Goal: Book appointment/travel/reservation

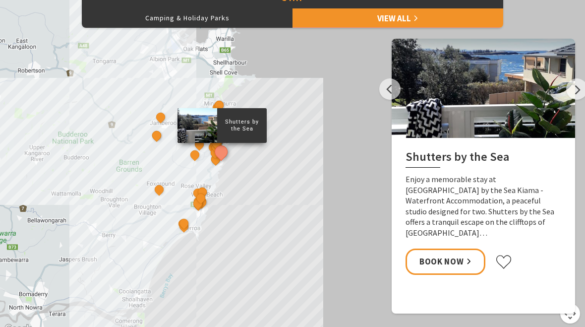
scroll to position [457, 0]
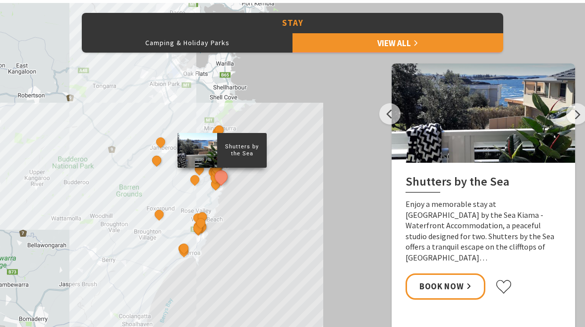
click at [439, 42] on link "View All" at bounding box center [398, 43] width 211 height 20
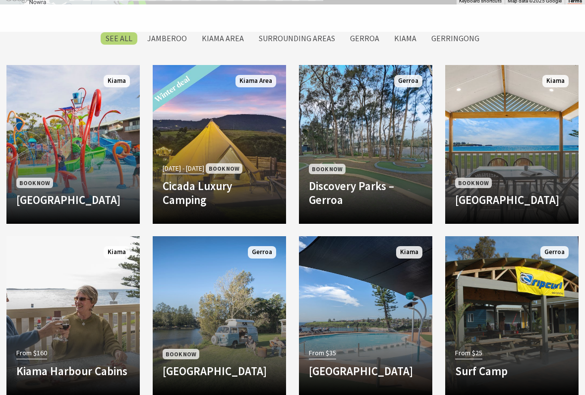
scroll to position [813, 0]
click at [30, 193] on h4 "[GEOGRAPHIC_DATA]" at bounding box center [73, 200] width 114 height 14
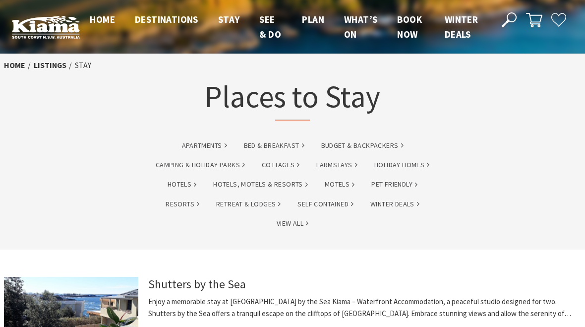
click at [169, 167] on link "Camping & Holiday Parks" at bounding box center [200, 164] width 89 height 11
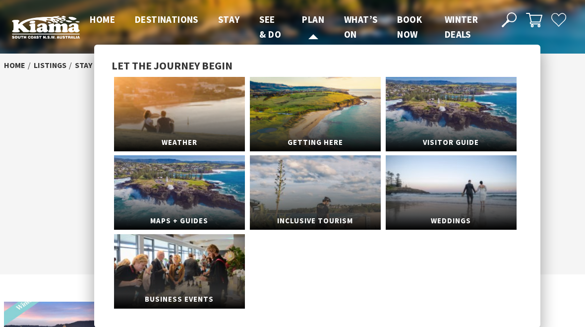
click at [314, 23] on span "Plan" at bounding box center [313, 19] width 22 height 12
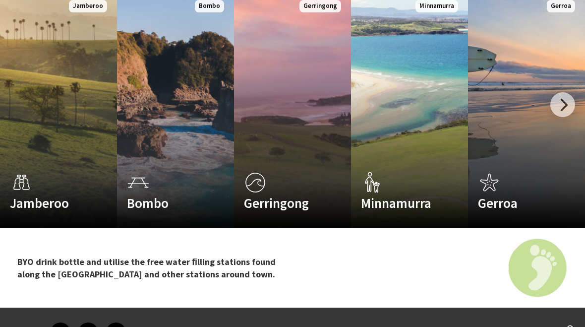
scroll to position [1618, 0]
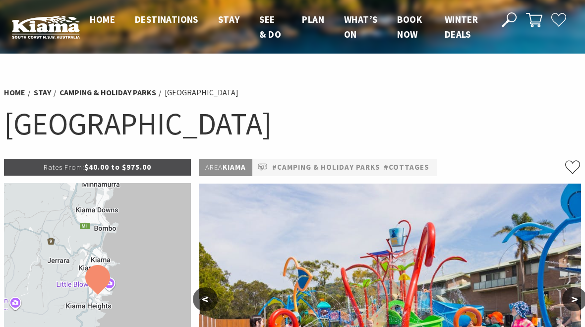
select select "3"
select select "2"
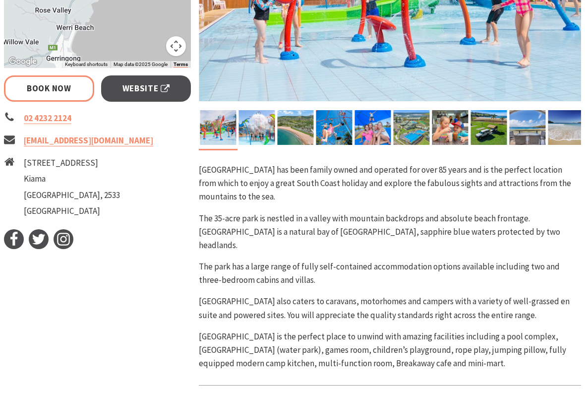
scroll to position [339, 0]
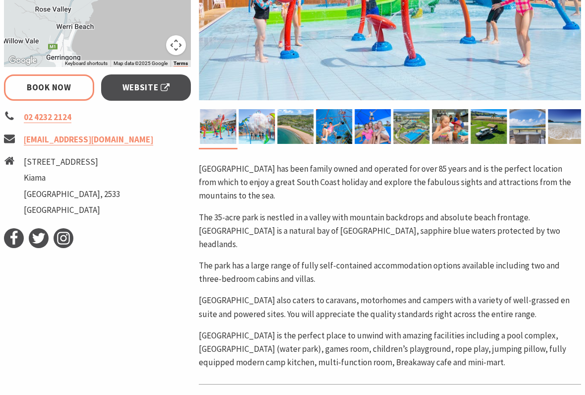
click at [46, 90] on link "Book Now" at bounding box center [49, 87] width 90 height 26
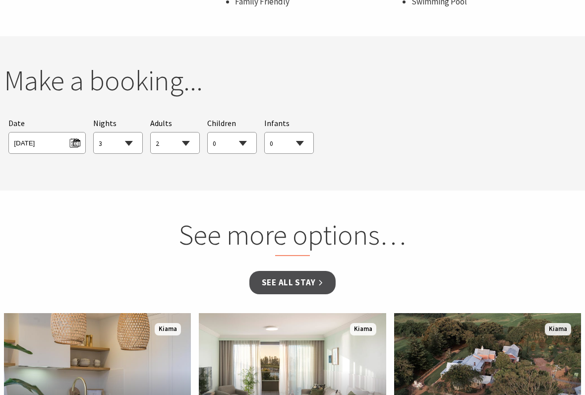
scroll to position [936, 0]
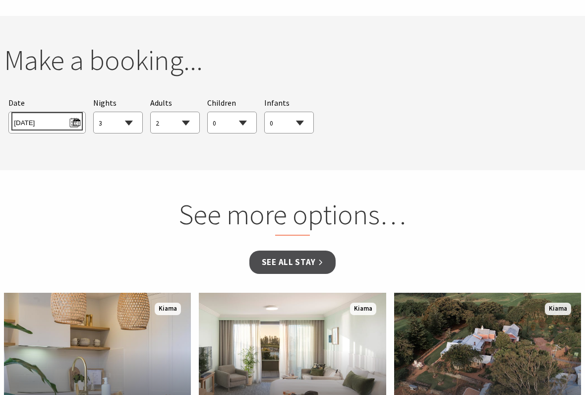
click at [46, 115] on span "Tue 02/09/2025" at bounding box center [47, 121] width 66 height 13
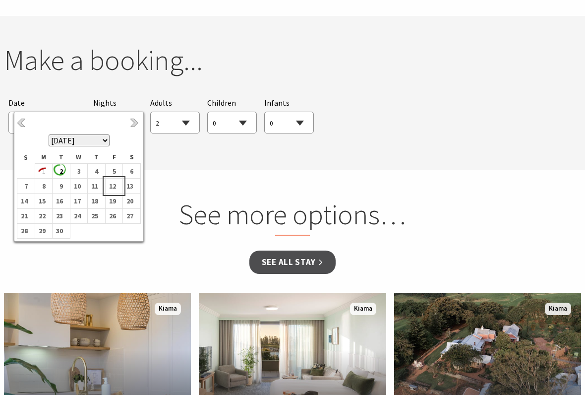
click at [112, 191] on b "12" at bounding box center [112, 186] width 13 height 13
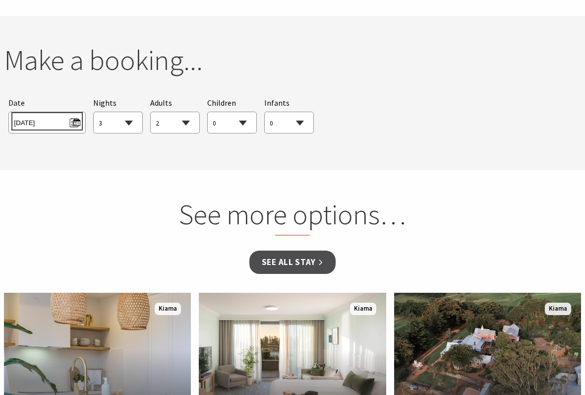
click at [78, 115] on span "Fri 12/09/2025" at bounding box center [47, 121] width 66 height 13
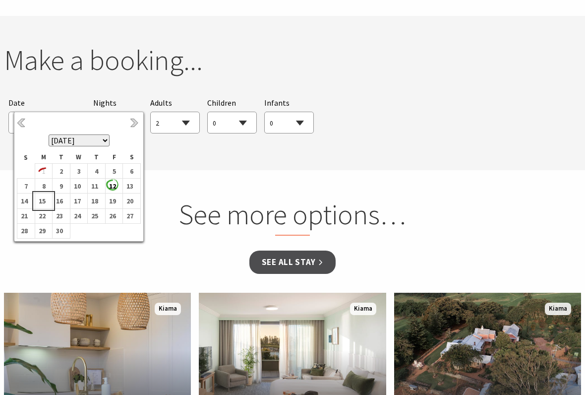
click at [42, 201] on b "15" at bounding box center [41, 200] width 13 height 13
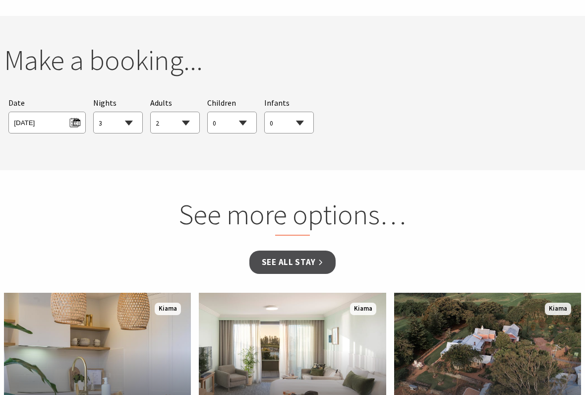
click at [118, 112] on select "1 2 3 4 5 6 7 8 9 10 11 12 13 14 15 16 17 18 19 20 21 22 23 24 25 26 27 28 29 30" at bounding box center [118, 123] width 49 height 22
click at [35, 115] on span "Mon 15/09/2025" at bounding box center [47, 121] width 66 height 13
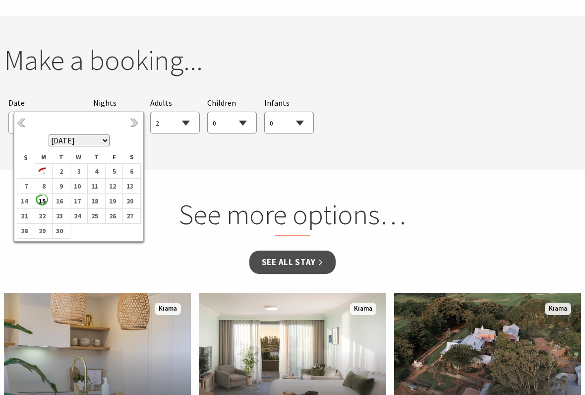
click at [121, 112] on select "1 2 3 4 5 6 7 8 9 10 11 12 13 14 15 16 17 18 19 20 21 22 23 24 25 26 27 28 29 30" at bounding box center [118, 123] width 49 height 22
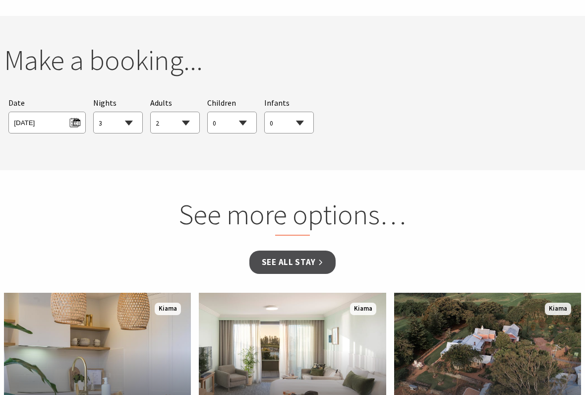
select select "4"
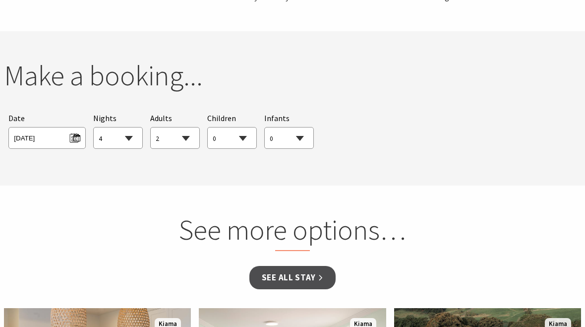
scroll to position [913, 0]
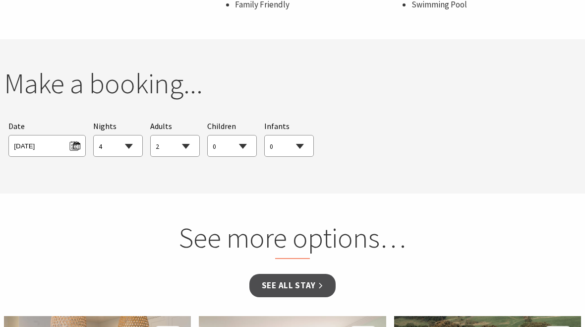
click at [314, 274] on link "See all Stay" at bounding box center [292, 285] width 86 height 23
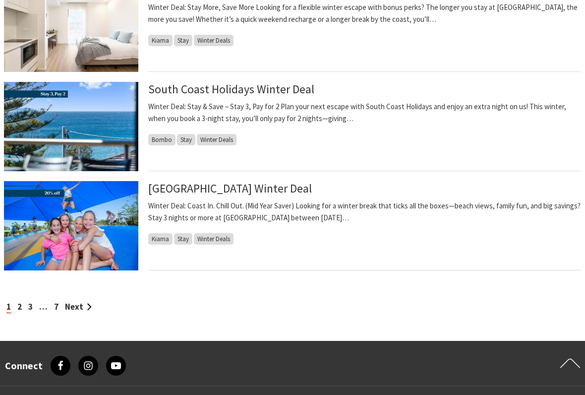
scroll to position [988, 0]
click at [312, 189] on link "[GEOGRAPHIC_DATA] Winter Deal" at bounding box center [230, 188] width 164 height 14
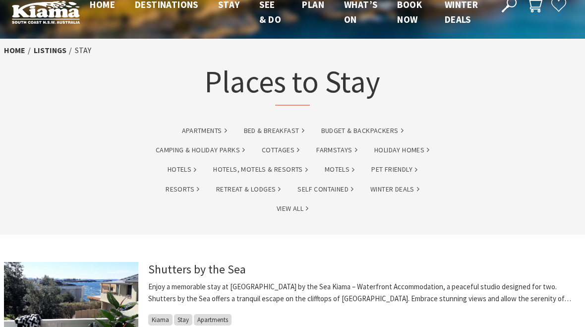
scroll to position [0, 0]
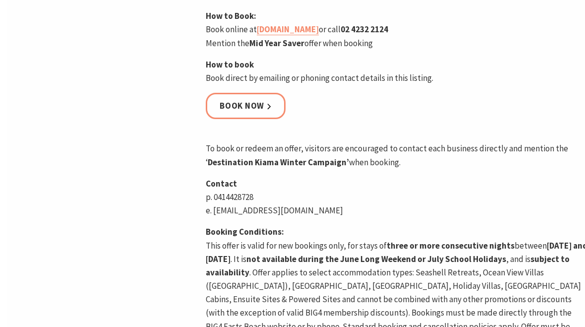
scroll to position [530, 0]
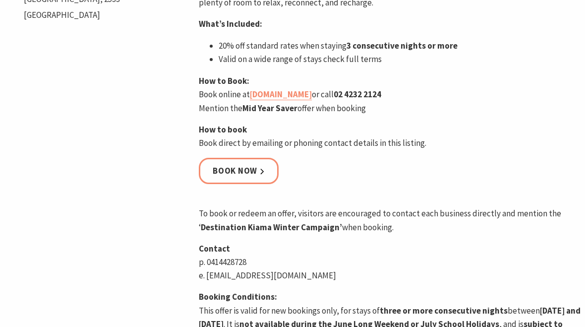
click at [296, 101] on link "eastsbeach.com.au" at bounding box center [281, 94] width 62 height 11
click at [225, 184] on link "Book now" at bounding box center [239, 171] width 80 height 26
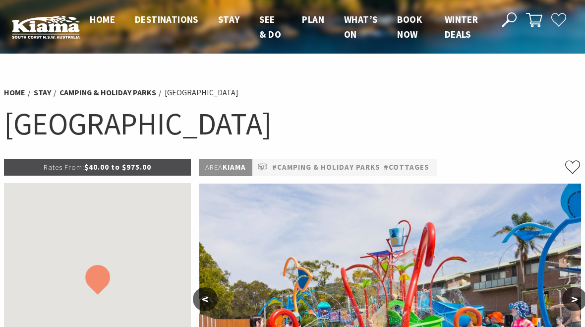
scroll to position [913, 0]
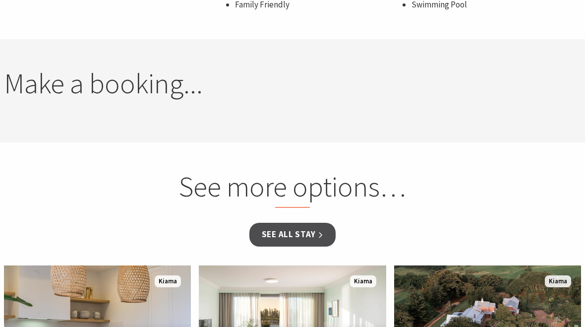
select select "4"
select select "2"
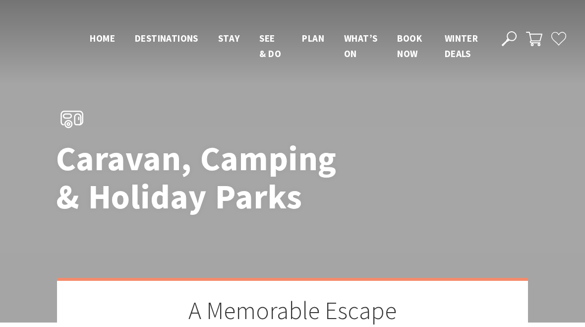
scroll to position [841, 0]
